Goal: Download file/media

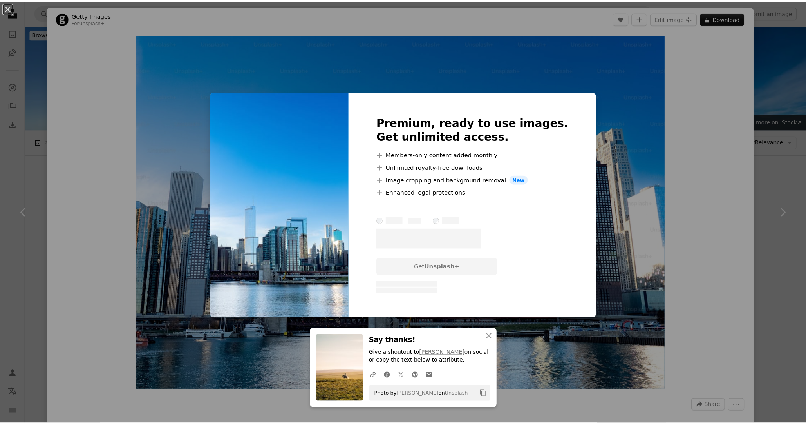
scroll to position [4546, 0]
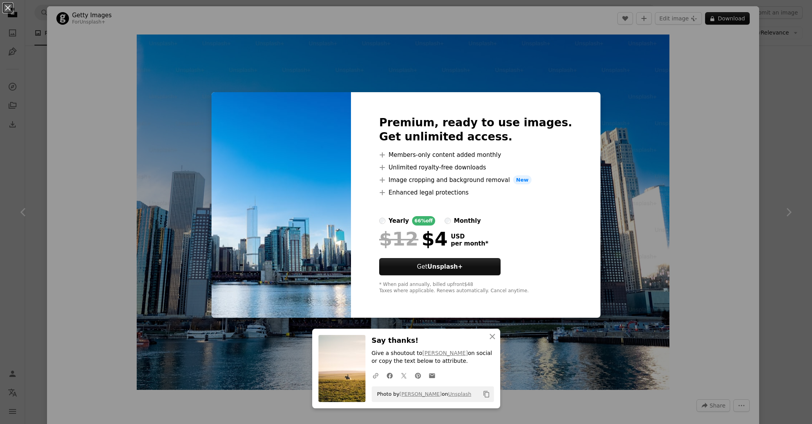
click at [763, 87] on div "An X shape An X shape Close Say thanks! Give a shoutout to [PERSON_NAME] on soc…" at bounding box center [406, 212] width 812 height 424
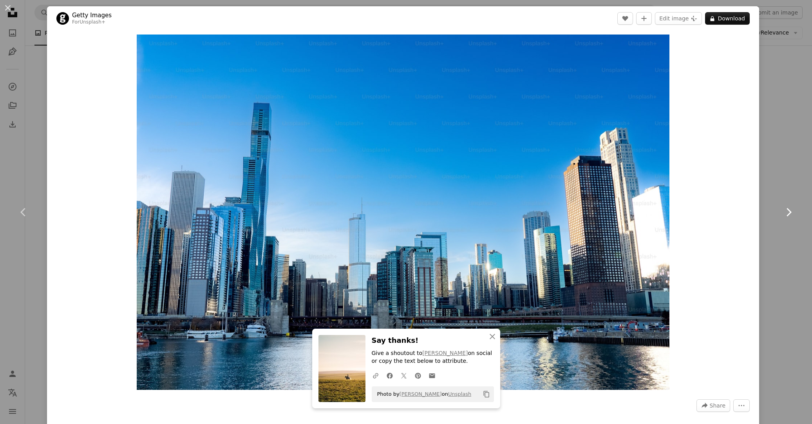
click at [786, 197] on link "Chevron right" at bounding box center [788, 211] width 47 height 75
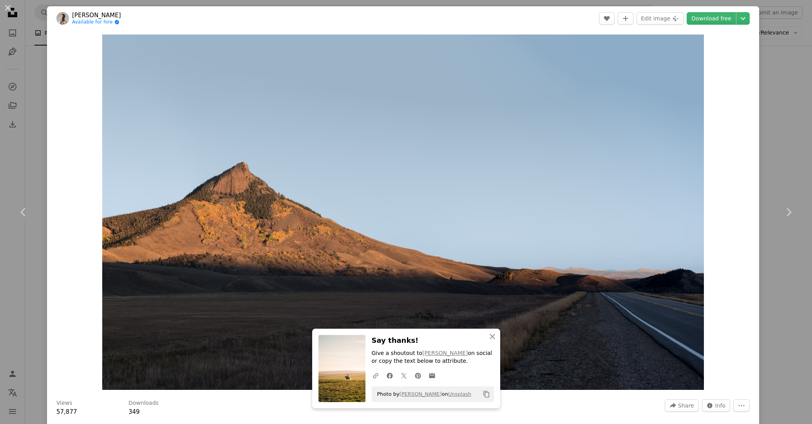
click at [772, 116] on div "An X shape Chevron left Chevron right An X shape Close Say thanks! Give a shout…" at bounding box center [406, 212] width 812 height 424
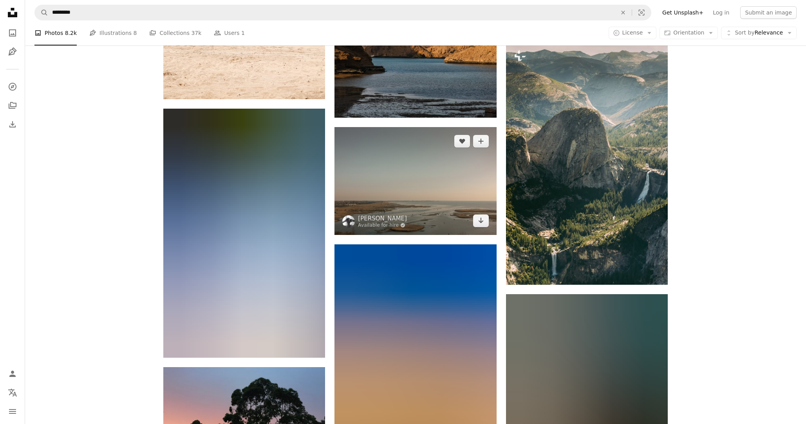
scroll to position [13323, 0]
